Goal: Task Accomplishment & Management: Complete application form

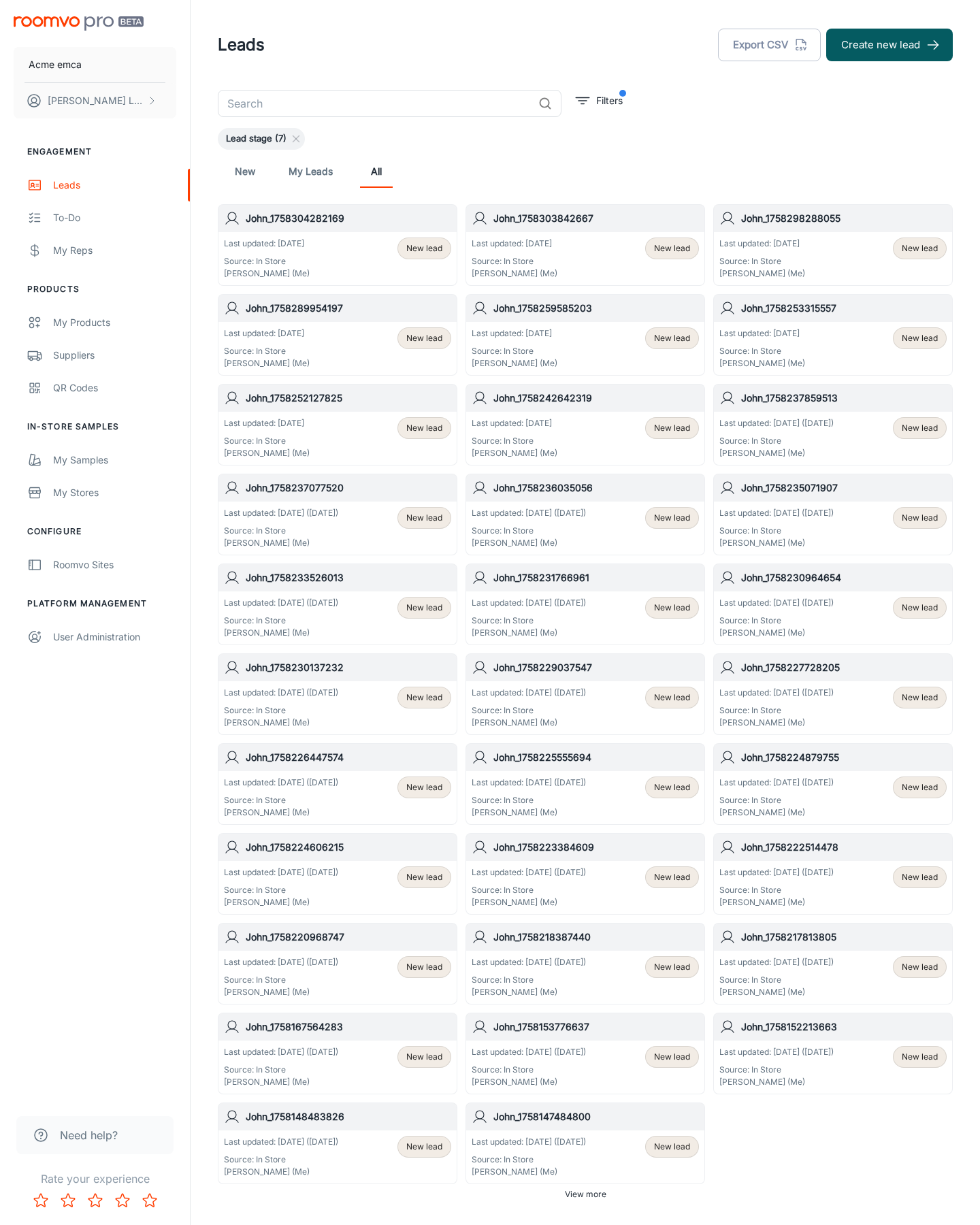
click at [889, 45] on button "Create new lead" at bounding box center [889, 45] width 127 height 33
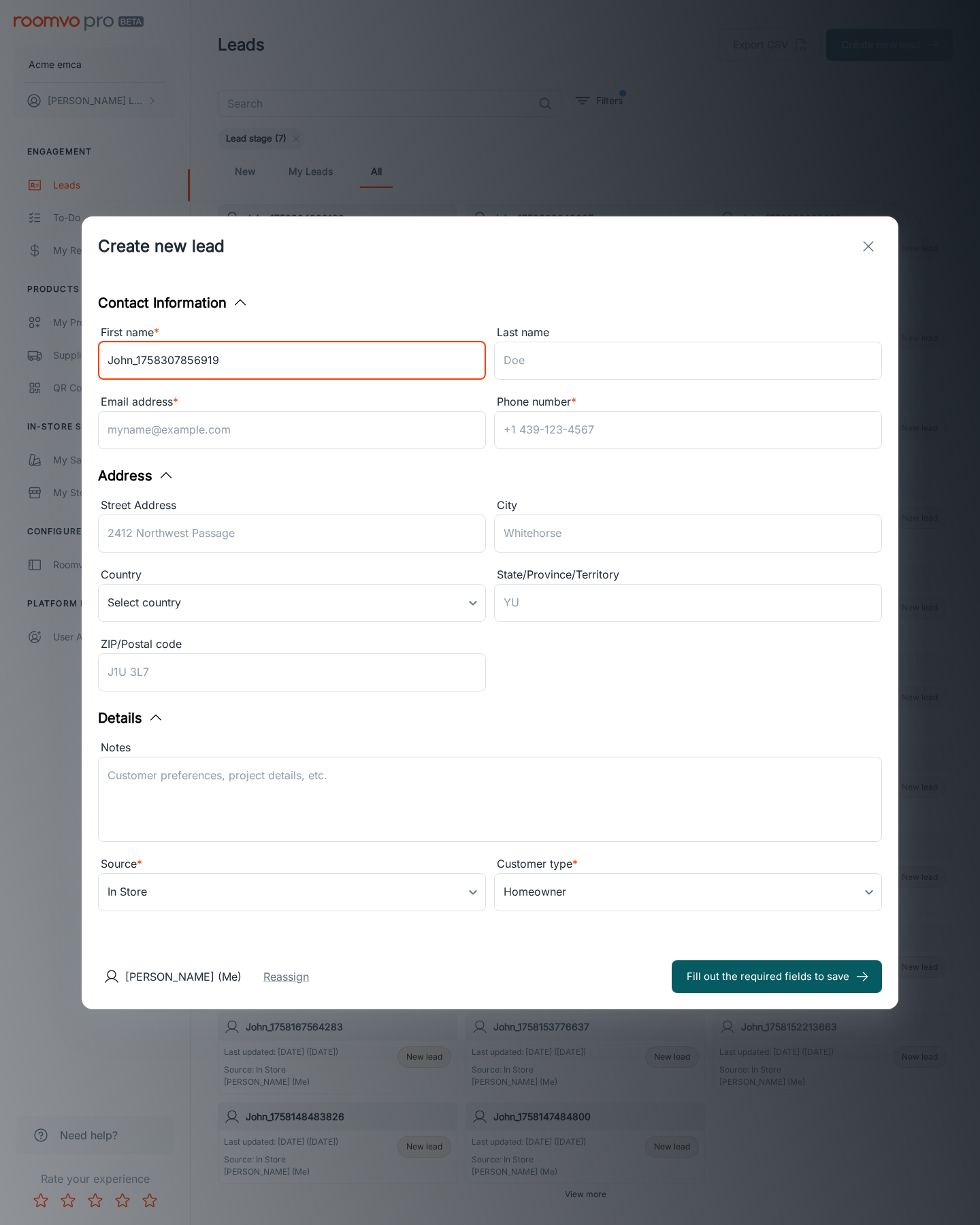
type input "John_1758307856919"
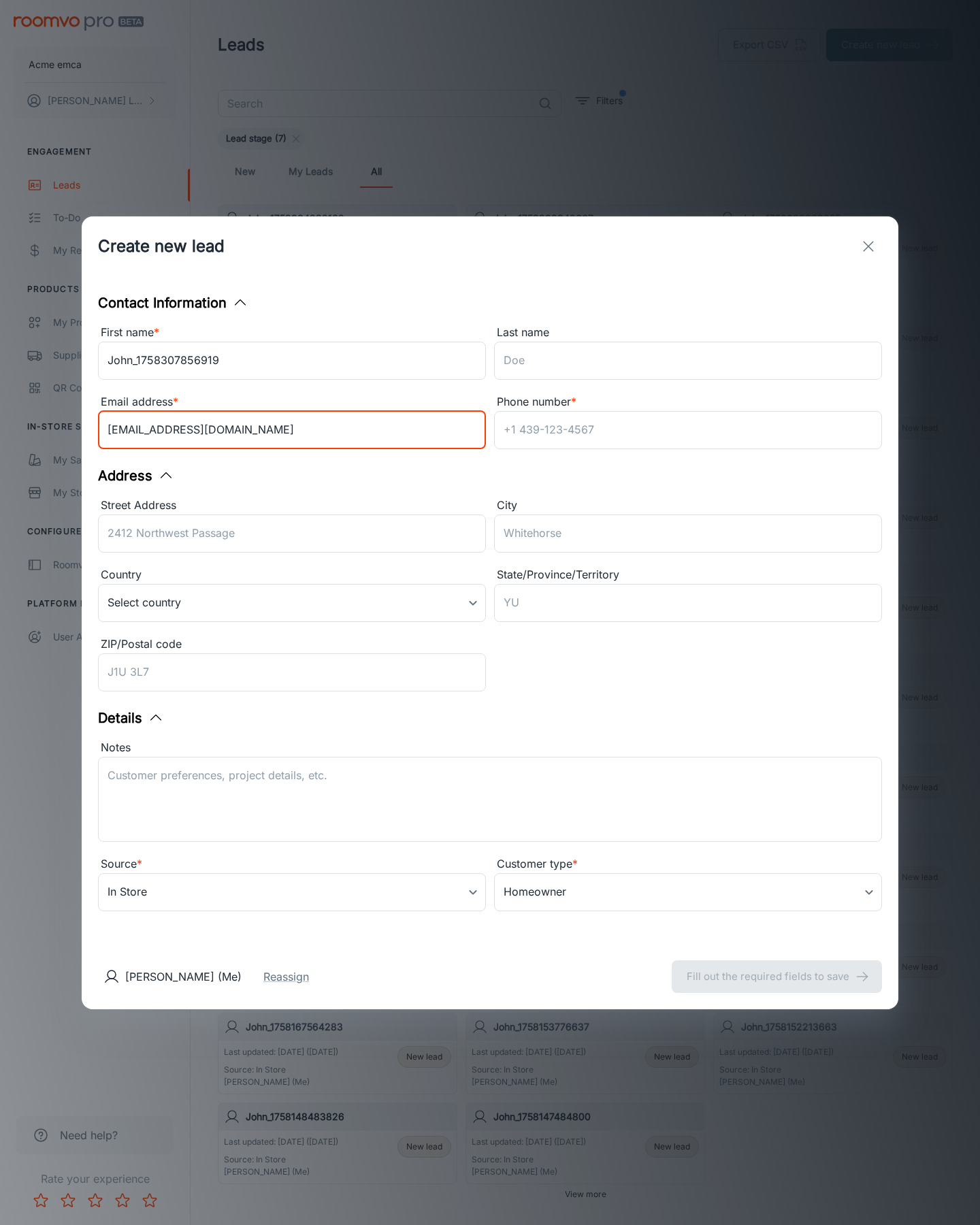
type input "[EMAIL_ADDRESS][DOMAIN_NAME]"
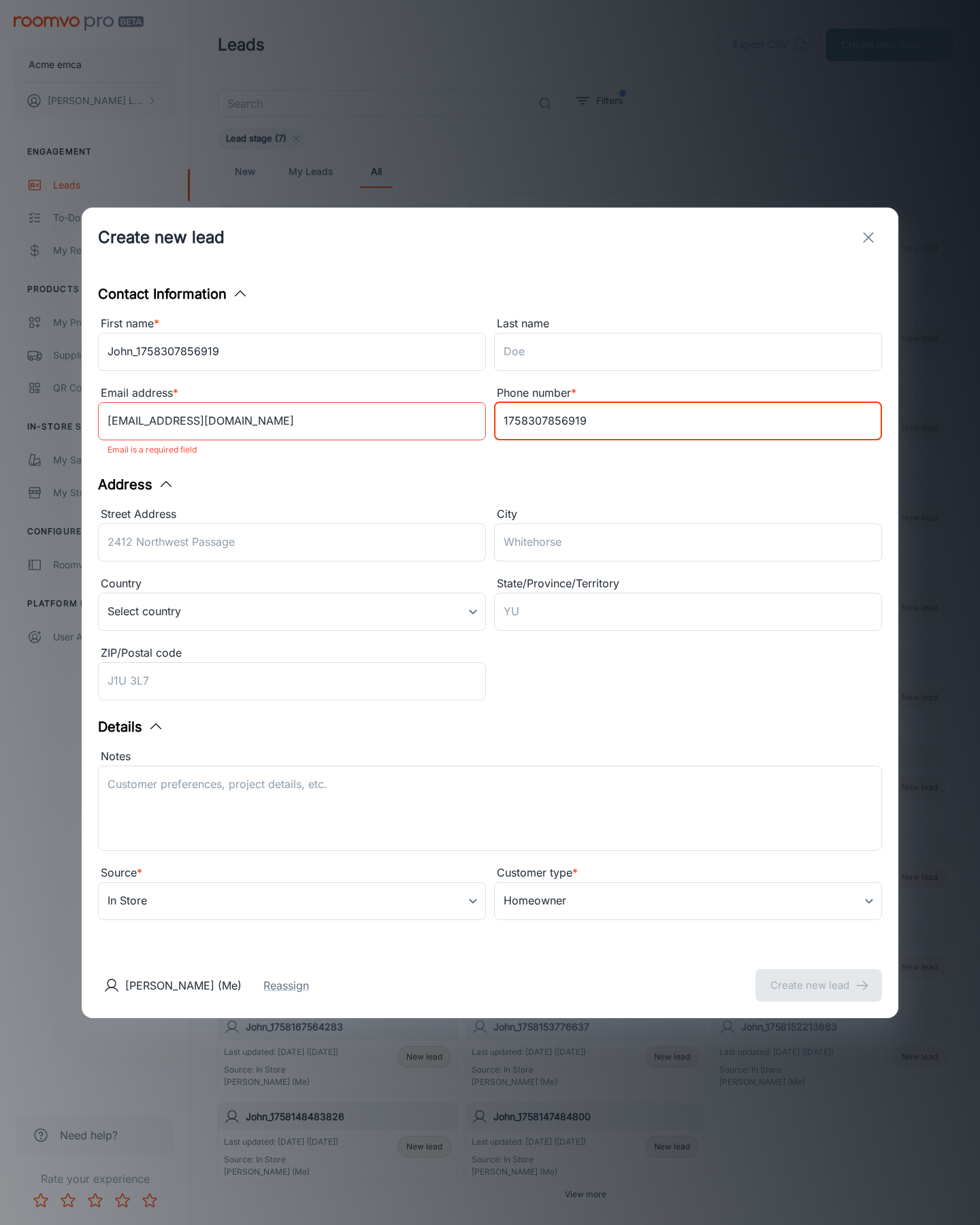
type input "1758307856919"
click at [818, 976] on button "Create new lead" at bounding box center [818, 985] width 127 height 33
